Goal: Transaction & Acquisition: Purchase product/service

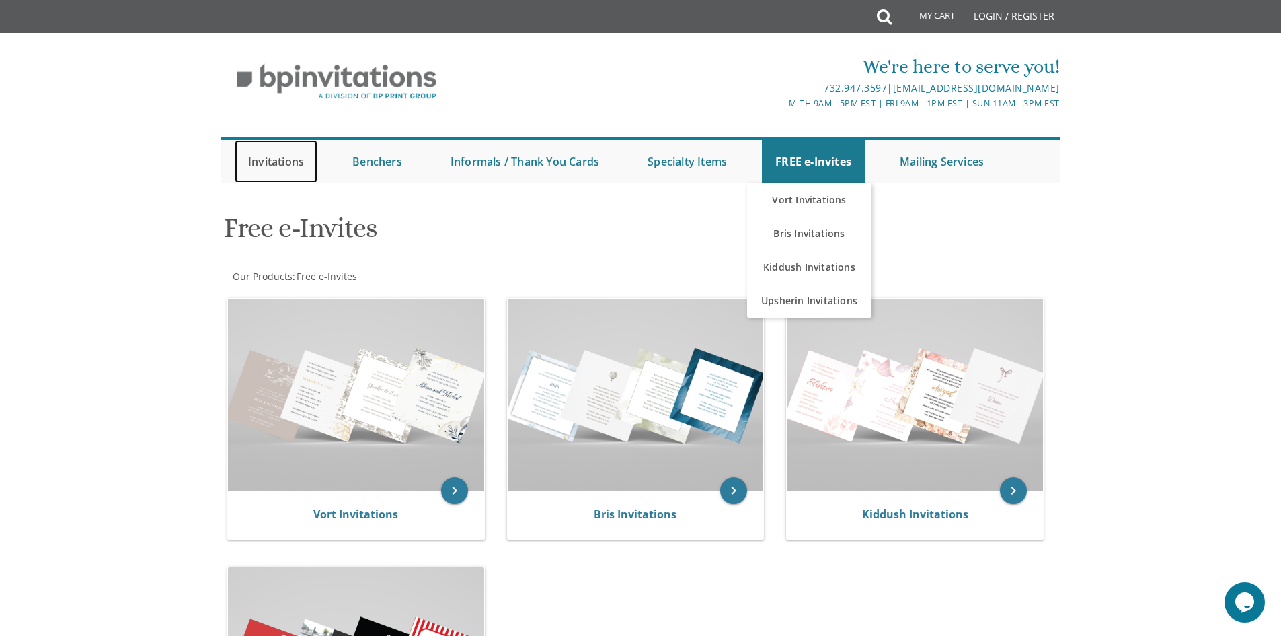
click at [255, 151] on link "Invitations" at bounding box center [276, 161] width 83 height 43
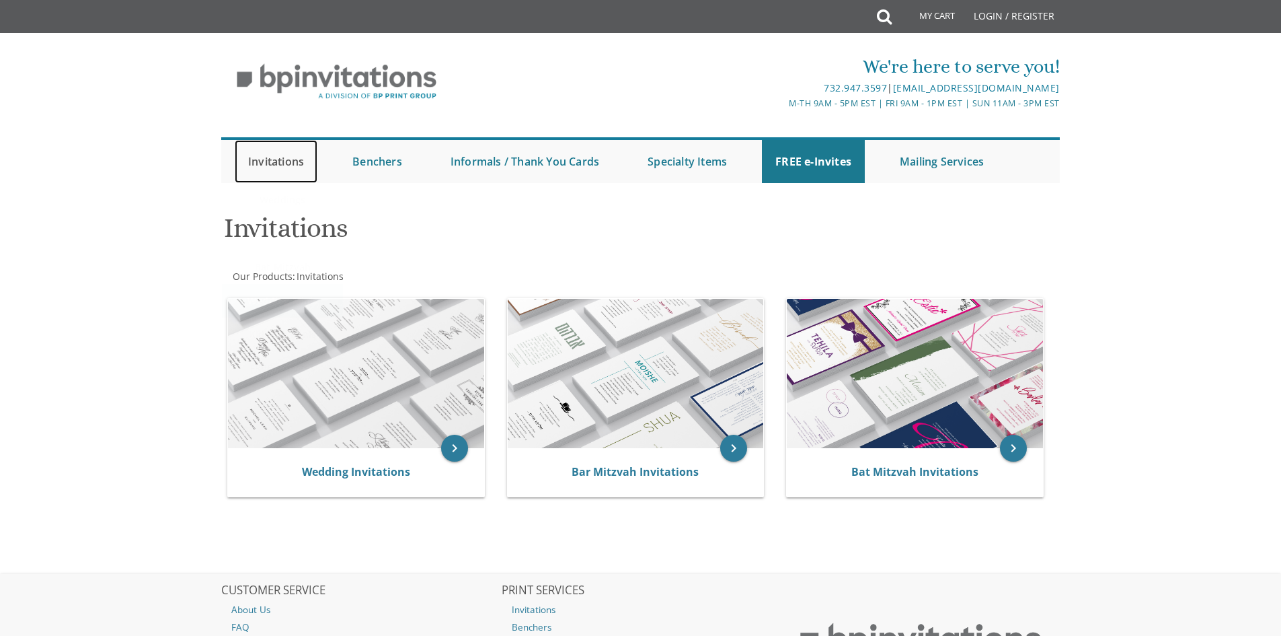
click at [290, 166] on link "Invitations" at bounding box center [276, 161] width 83 height 43
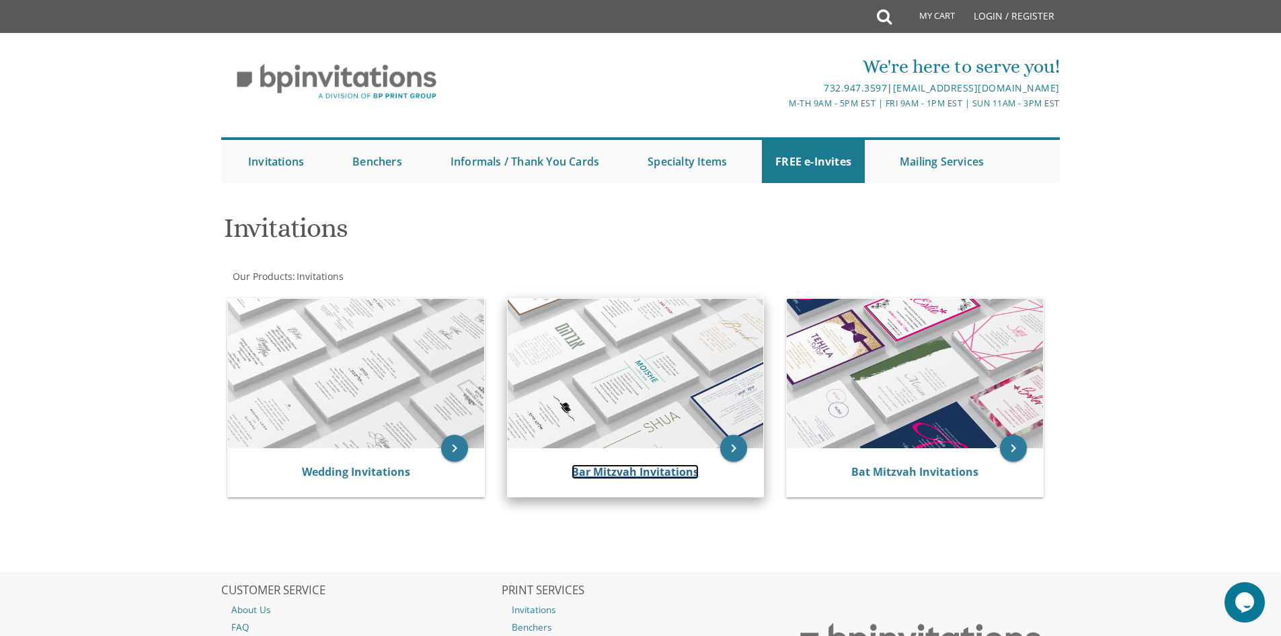
click at [594, 468] on link "Bar Mitzvah Invitations" at bounding box center [635, 471] width 127 height 15
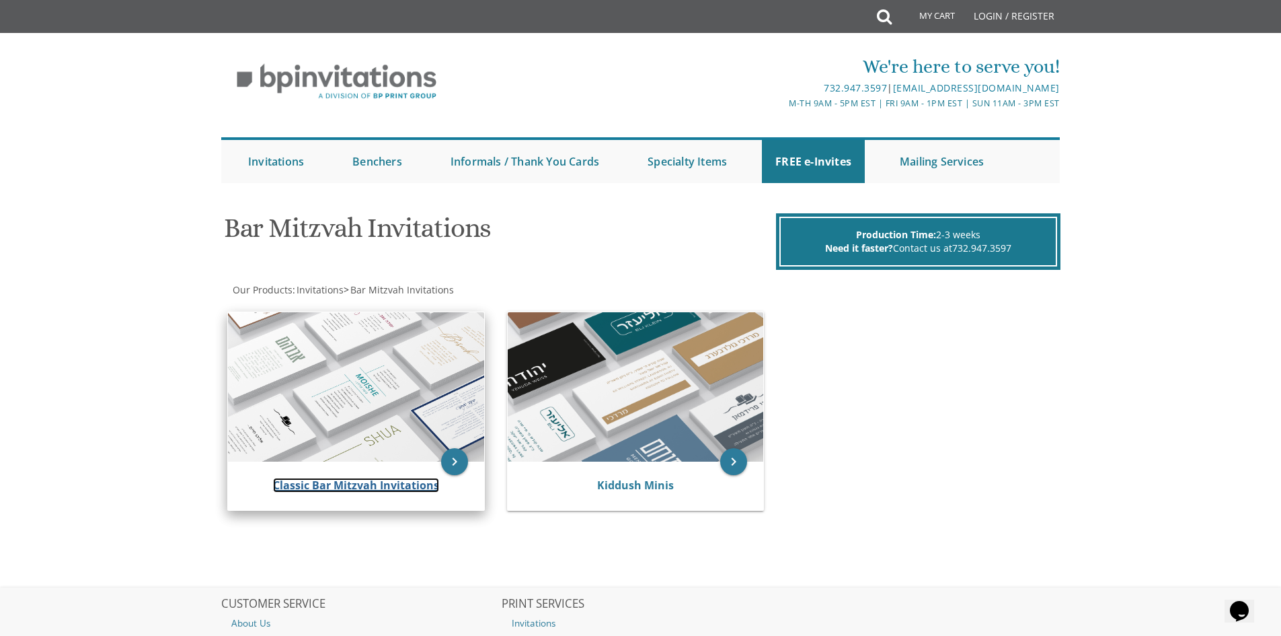
click at [344, 478] on link "Classic Bar Mitzvah Invitations" at bounding box center [356, 485] width 166 height 15
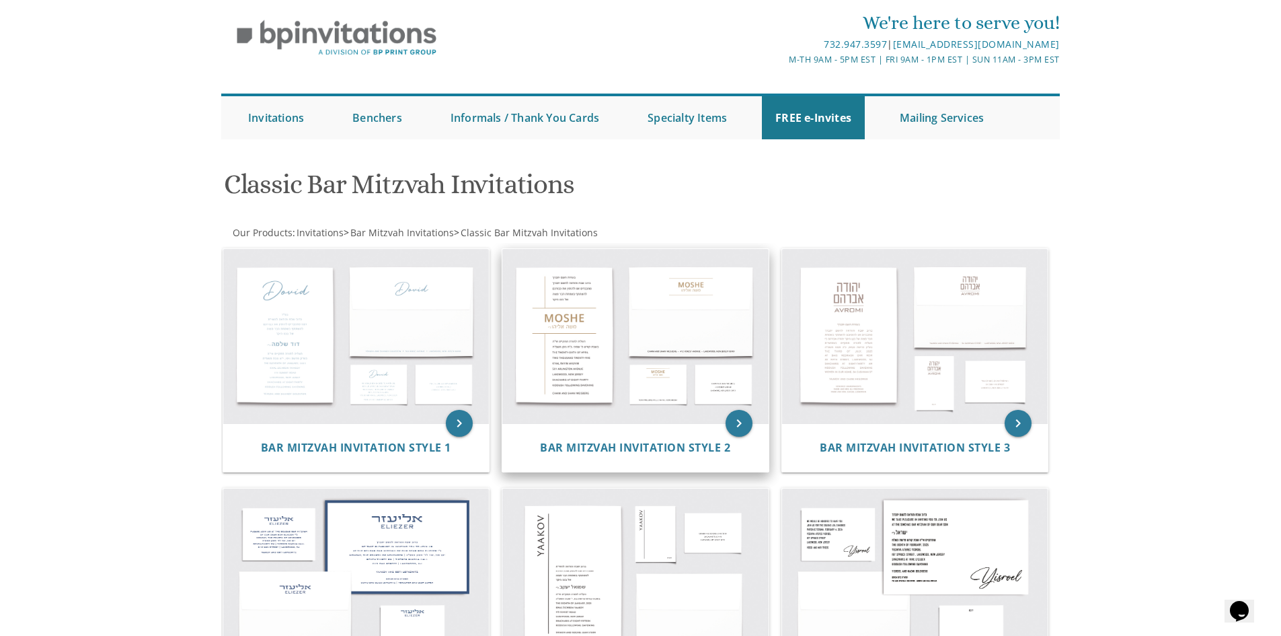
scroll to position [67, 0]
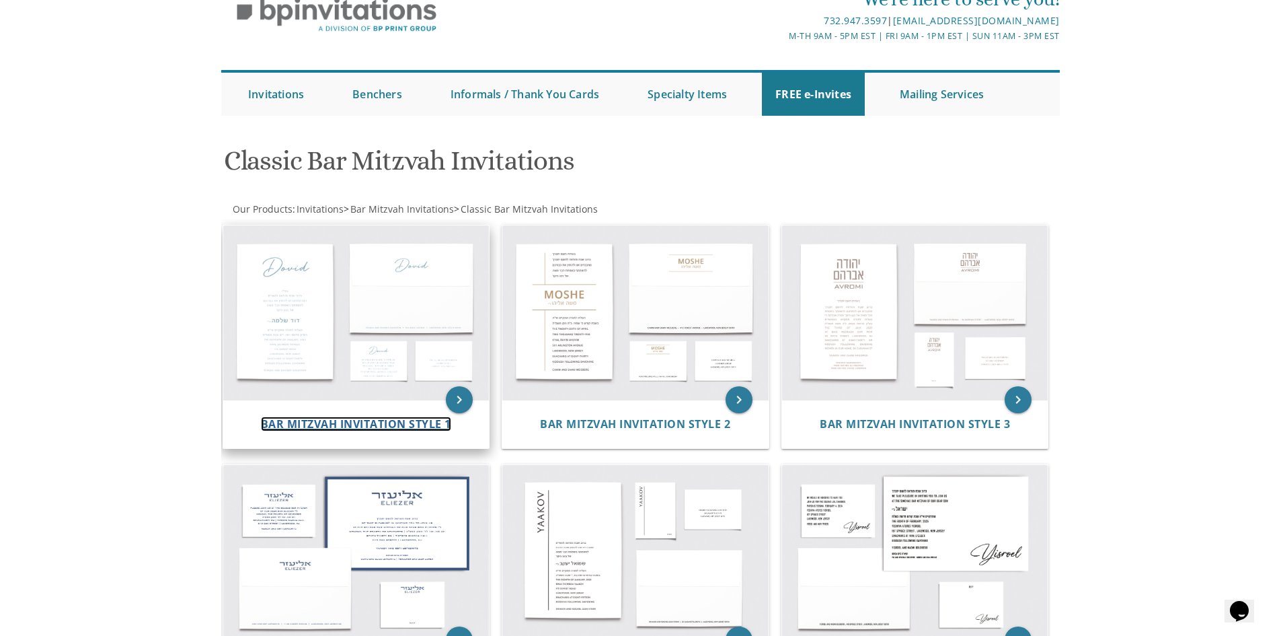
click at [393, 427] on span "Bar Mitzvah Invitation Style 1" at bounding box center [356, 423] width 190 height 15
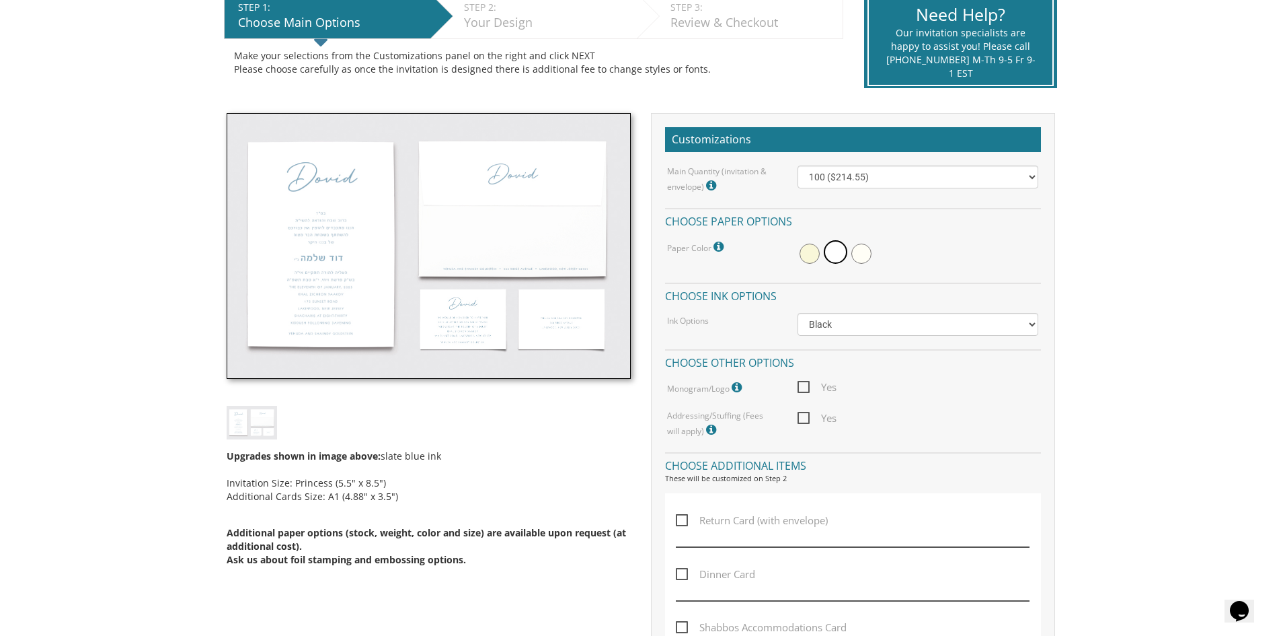
scroll to position [336, 0]
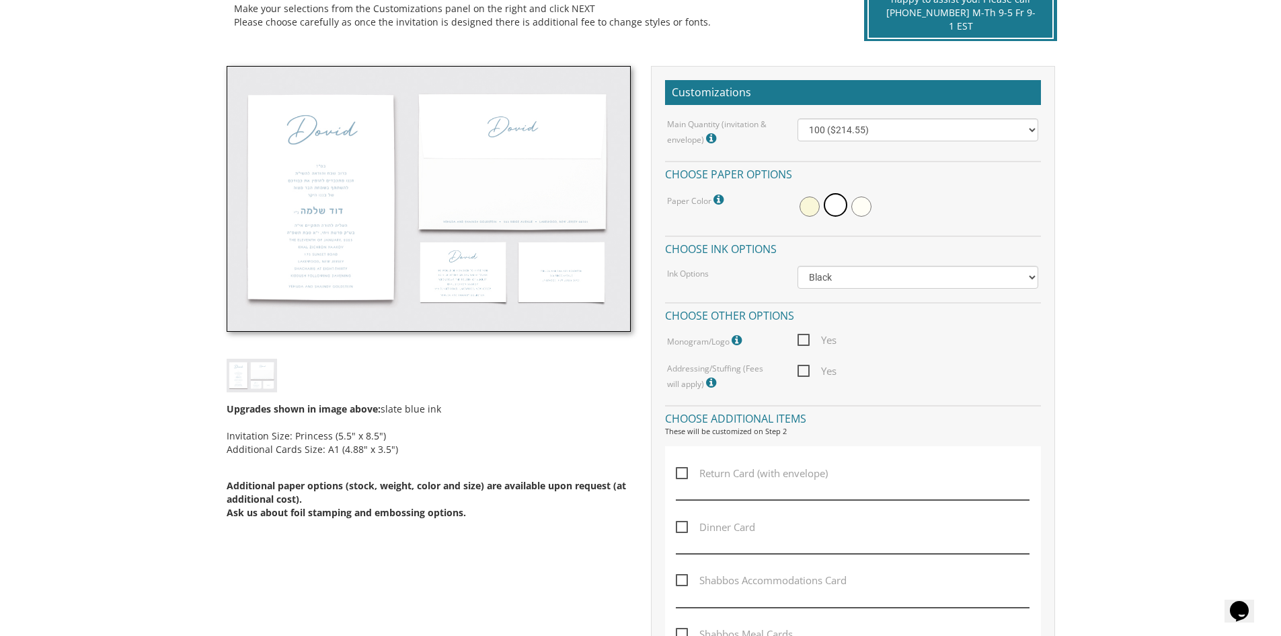
drag, startPoint x: 340, startPoint y: 452, endPoint x: 389, endPoint y: 452, distance: 49.8
click at [389, 452] on div "Upgrades shown in image above: slate blue ink Invitation Size: Princess (5.5" x…" at bounding box center [429, 467] width 404 height 150
click at [434, 456] on div "Upgrades shown in image above: slate blue ink Invitation Size: Princess (5.5" x…" at bounding box center [429, 467] width 404 height 150
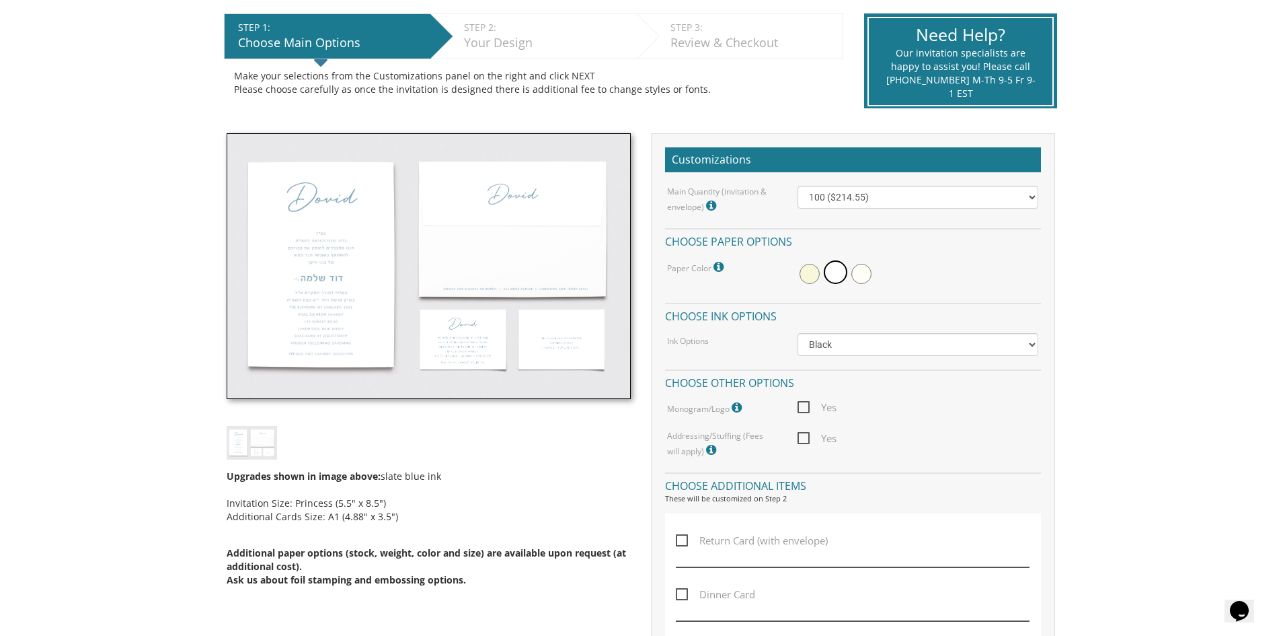
scroll to position [0, 0]
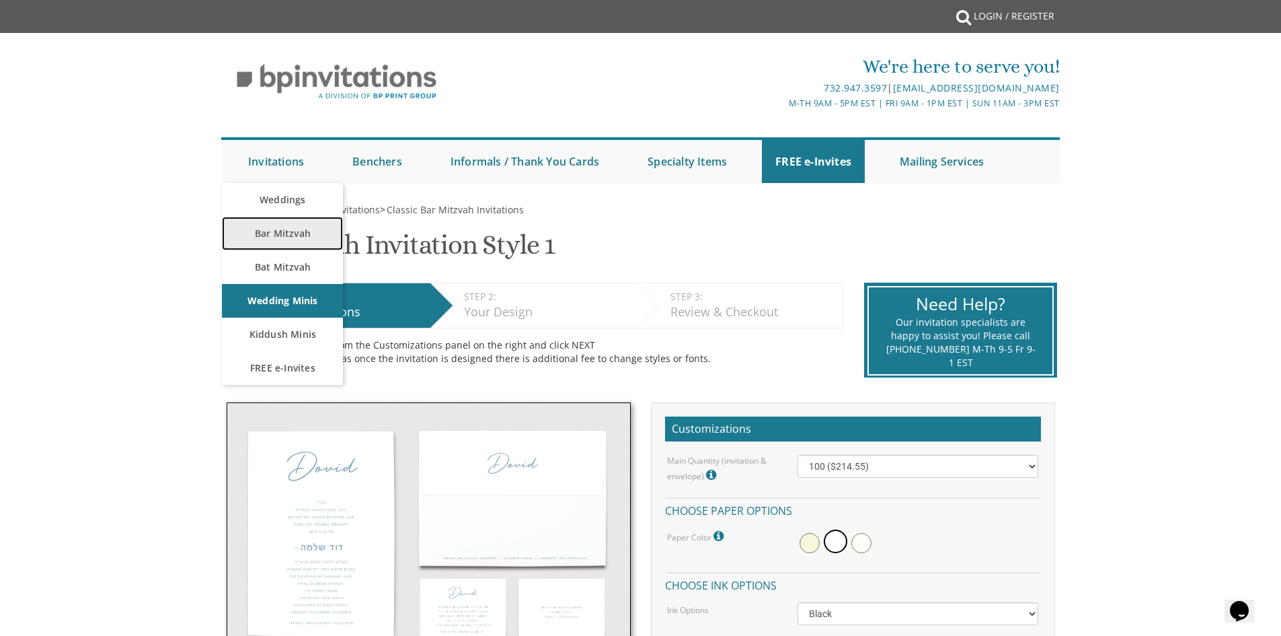
click at [282, 235] on link "Bar Mitzvah" at bounding box center [282, 234] width 121 height 34
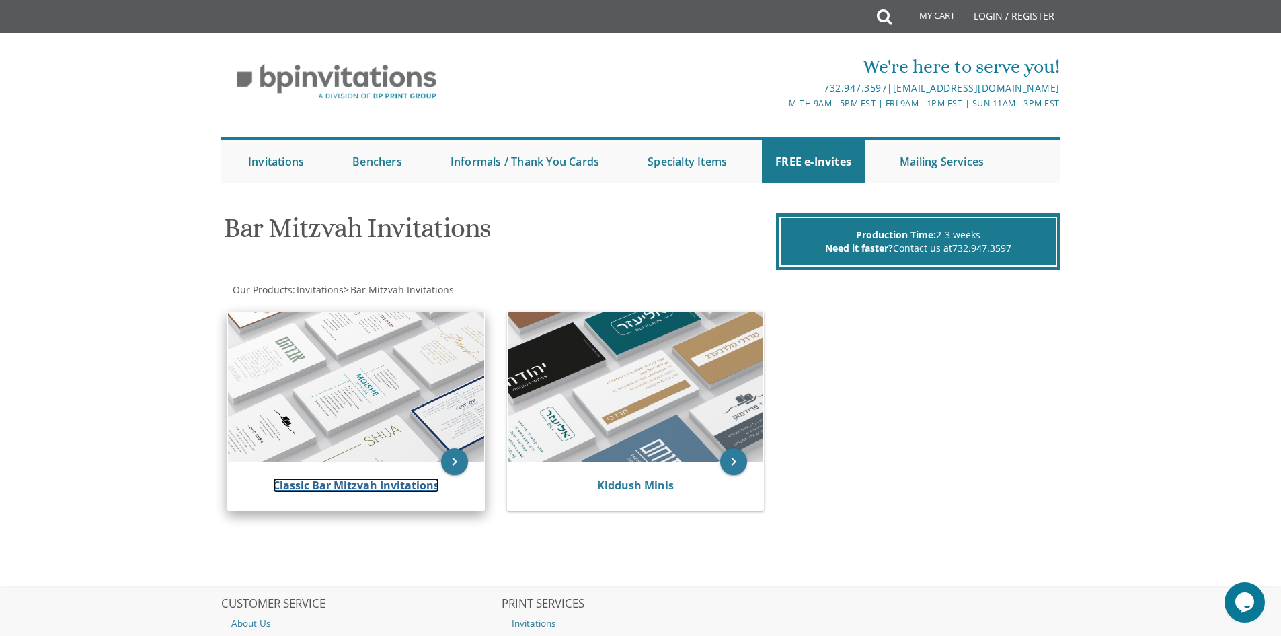
click at [341, 484] on link "Classic Bar Mitzvah Invitations" at bounding box center [356, 485] width 166 height 15
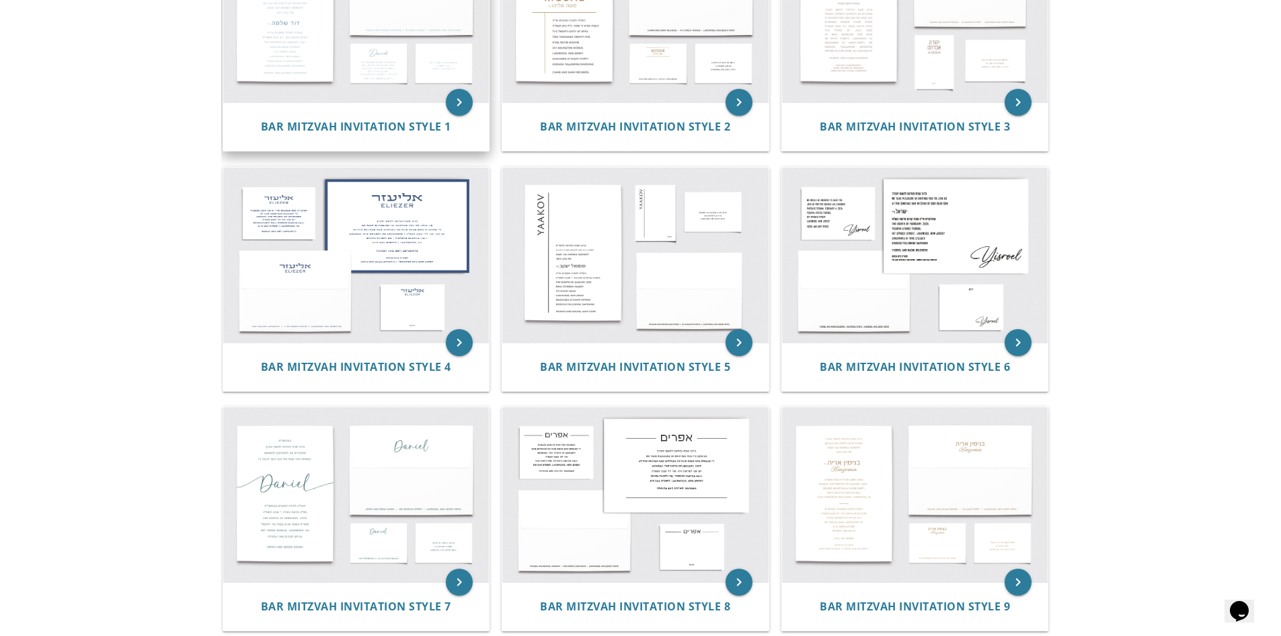
scroll to position [404, 0]
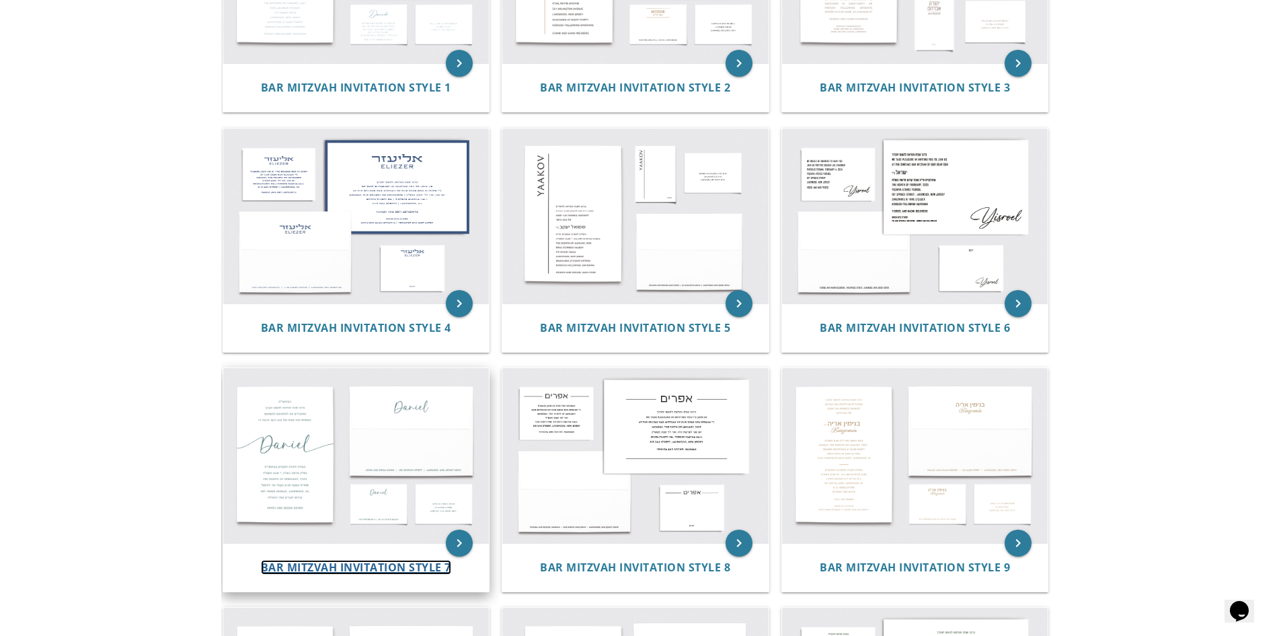
click at [361, 564] on span "Bar Mitzvah Invitation Style 7" at bounding box center [356, 567] width 190 height 15
